Goal: Information Seeking & Learning: Learn about a topic

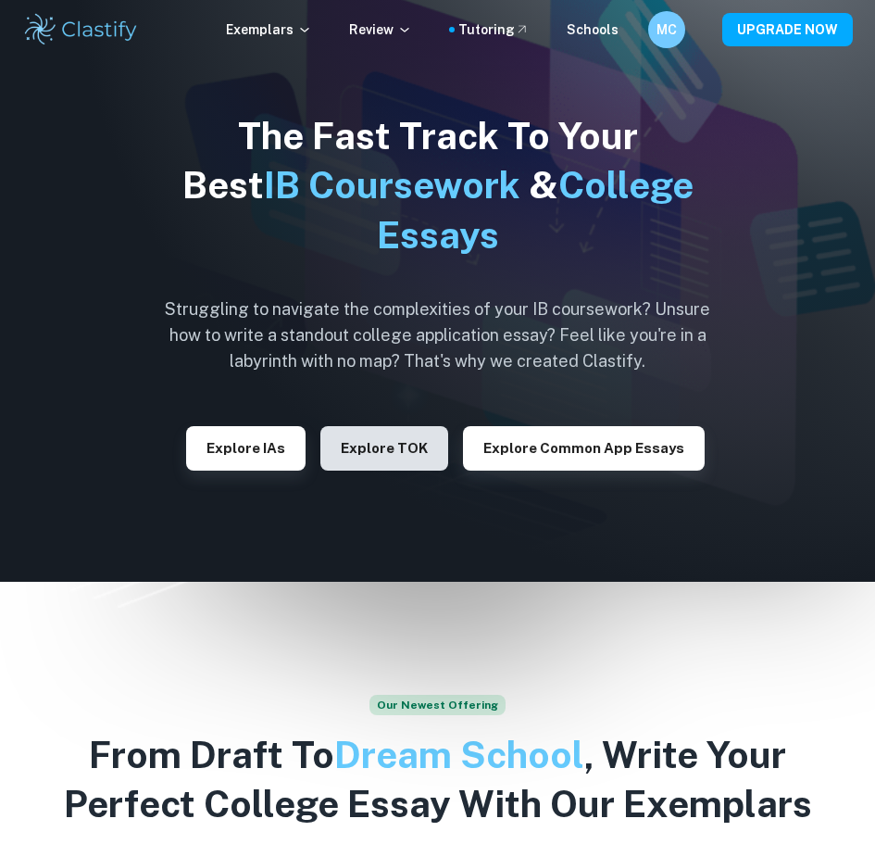
click at [320, 470] on button "Explore TOK" at bounding box center [384, 448] width 128 height 44
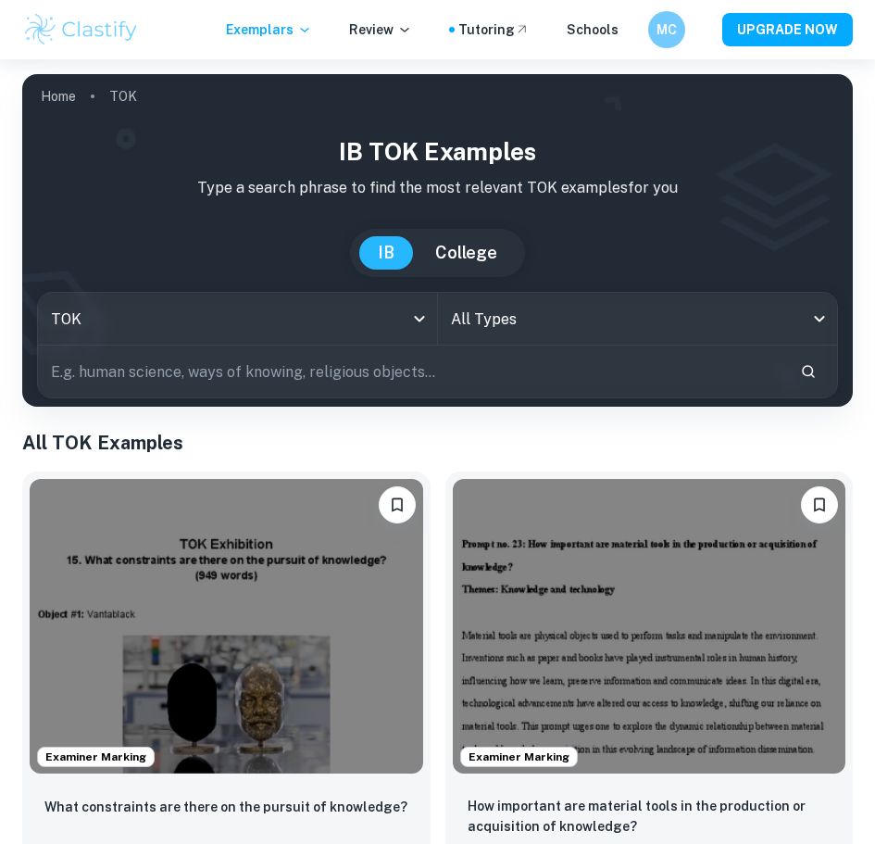
click at [0, 0] on input "A" at bounding box center [0, 0] width 0 height 0
checkbox input "true"
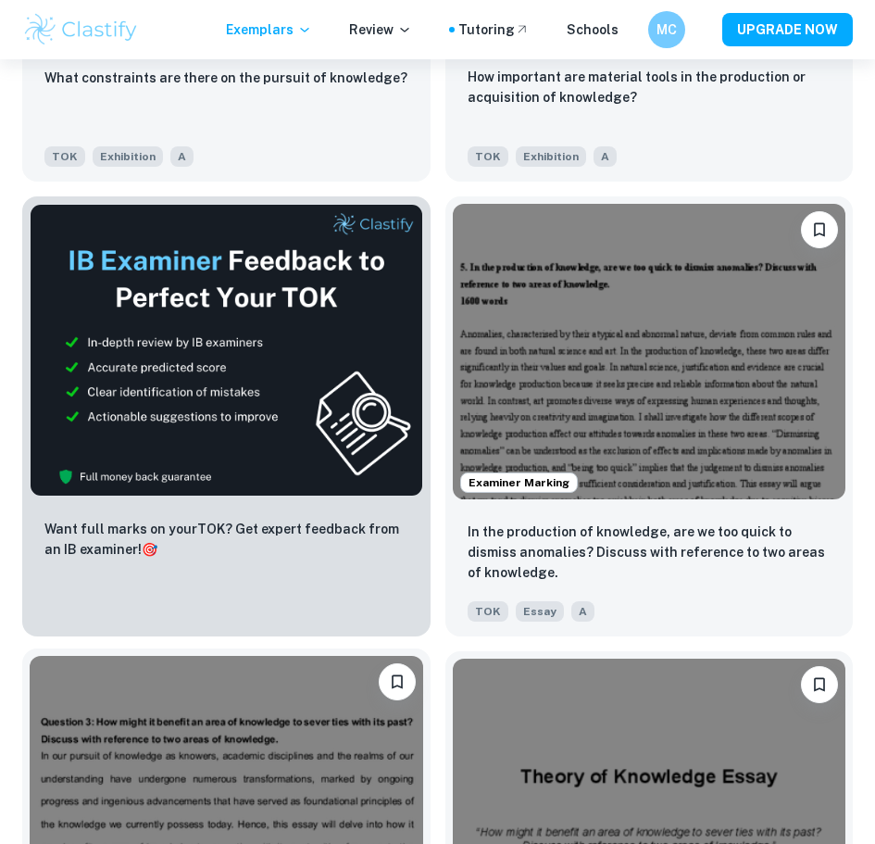
scroll to position [741, 0]
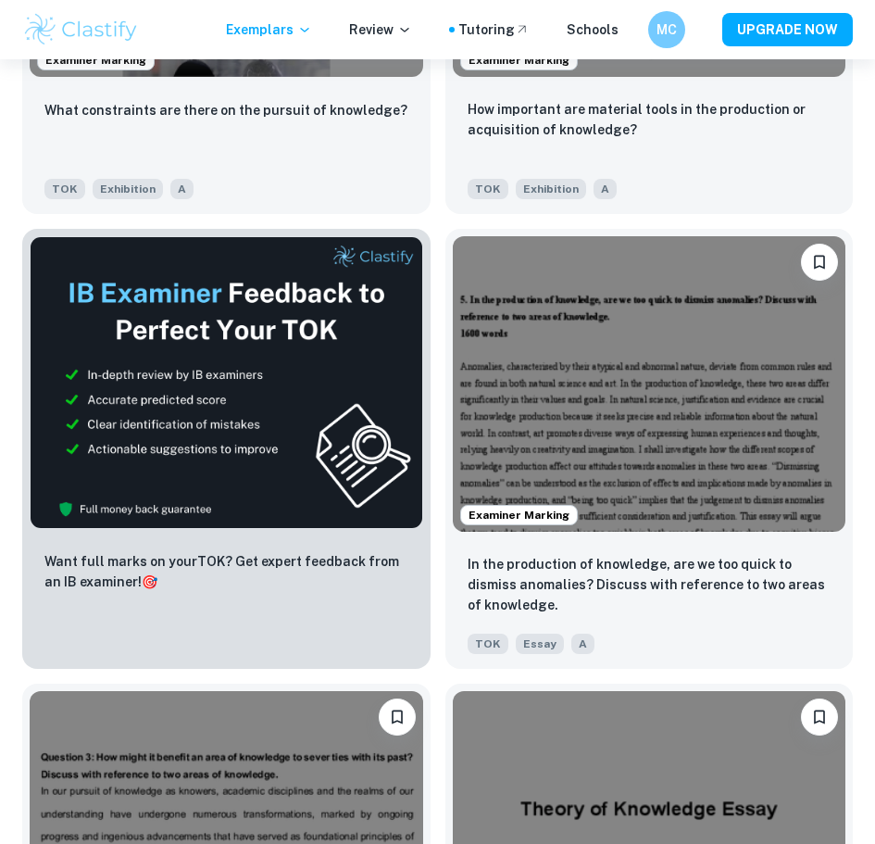
click at [0, 0] on input "May" at bounding box center [0, 0] width 0 height 0
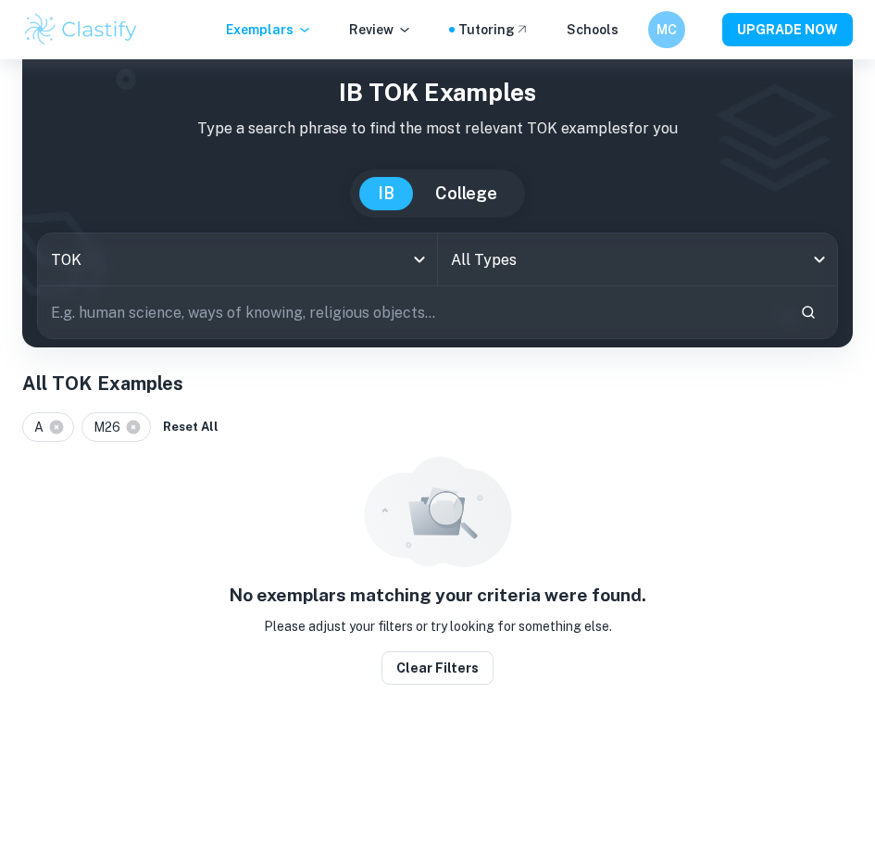
scroll to position [67, 0]
click at [0, 0] on input "May" at bounding box center [0, 0] width 0 height 0
checkbox input "false"
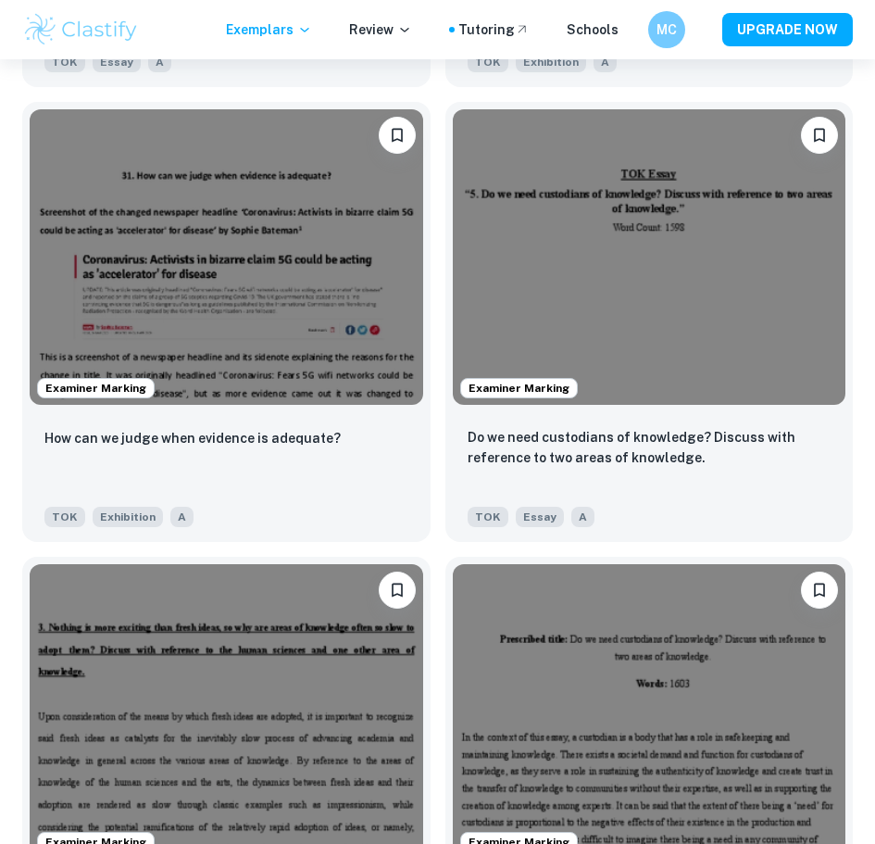
scroll to position [3149, 0]
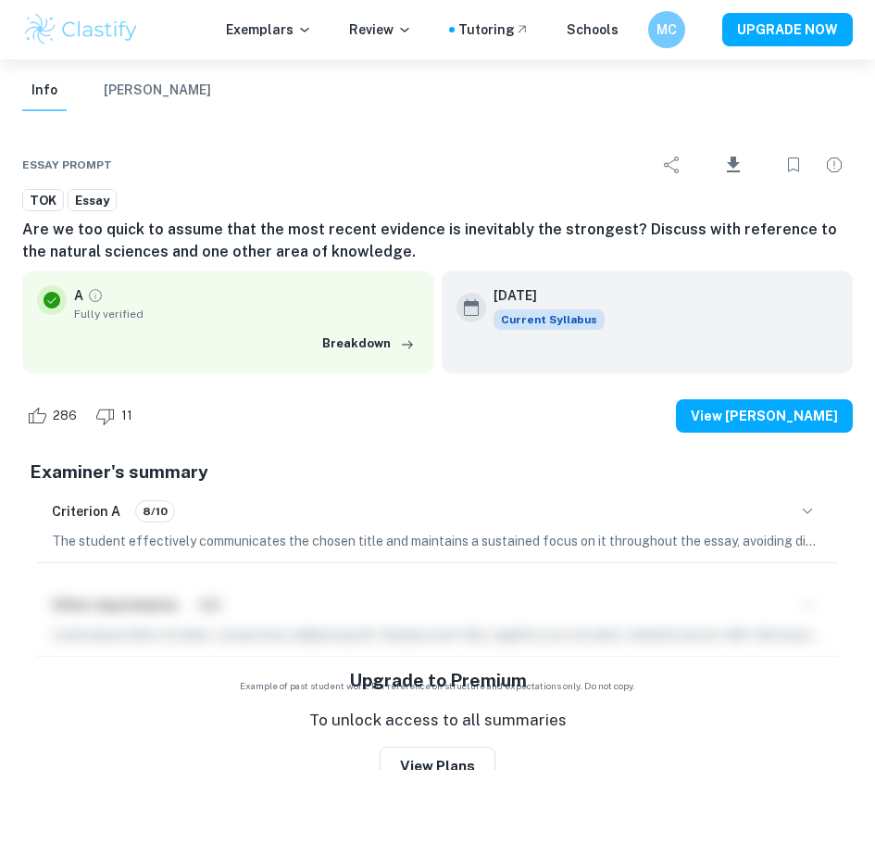
scroll to position [1019, 0]
type input "3"
